Goal: Information Seeking & Learning: Find specific fact

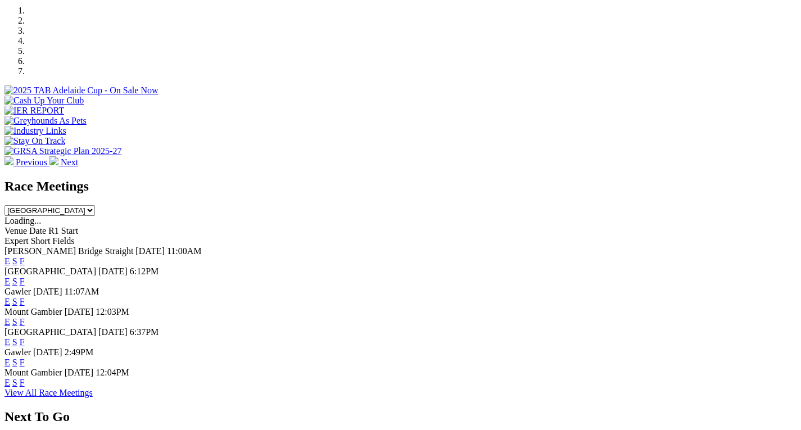
scroll to position [372, 0]
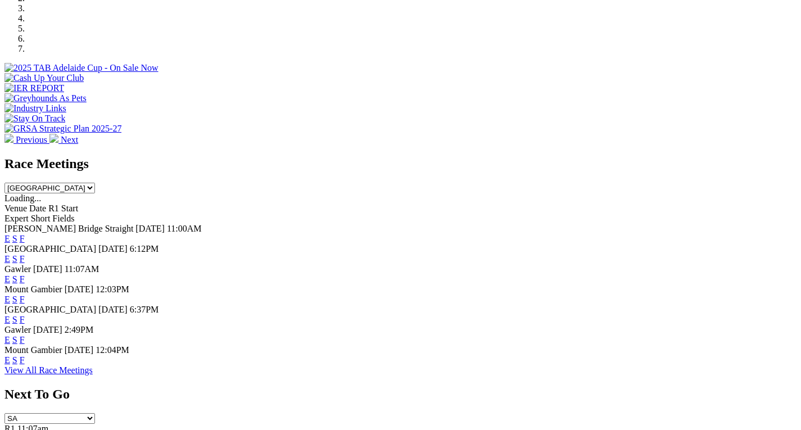
click at [25, 274] on link "F" at bounding box center [22, 279] width 5 height 10
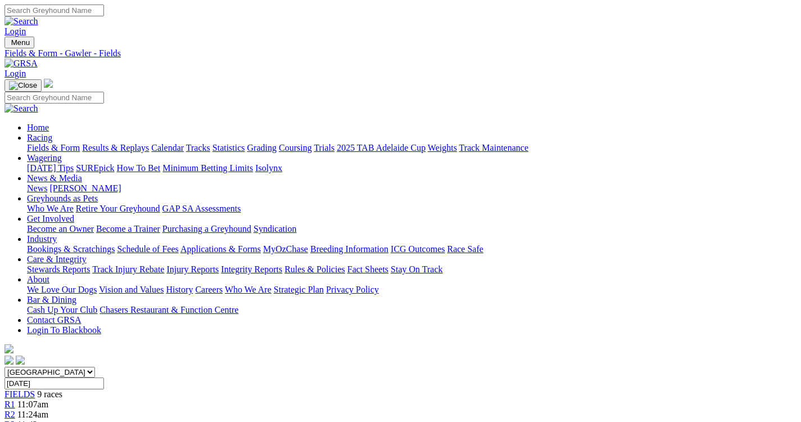
click at [104, 16] on input "Search" at bounding box center [54, 10] width 100 height 12
type input "archer aces"
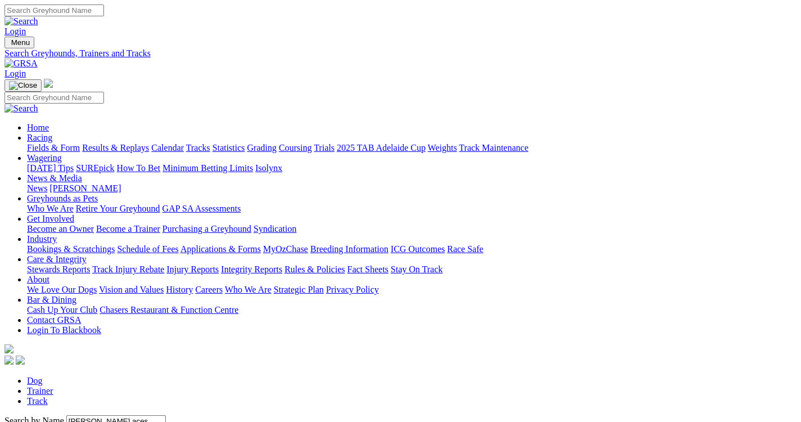
click at [166, 415] on input "archer aces" at bounding box center [116, 421] width 100 height 12
click at [166, 415] on input "archer ace" at bounding box center [116, 421] width 100 height 12
click at [166, 415] on input "archer ac" at bounding box center [116, 421] width 100 height 12
type input "archer eight"
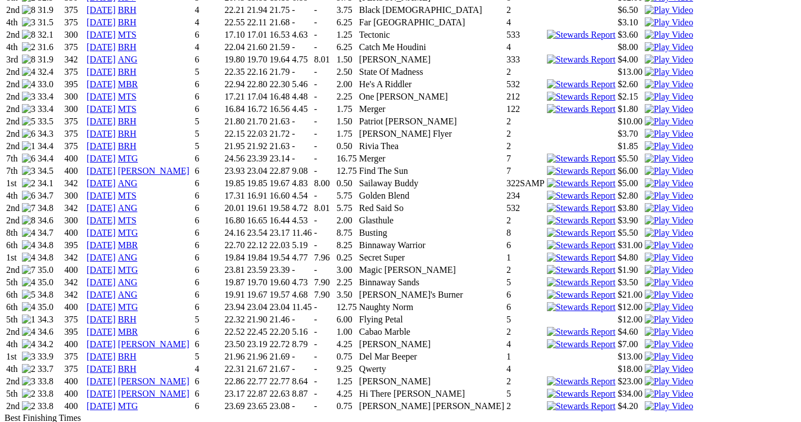
scroll to position [1229, 0]
